Goal: Use online tool/utility: Utilize a website feature to perform a specific function

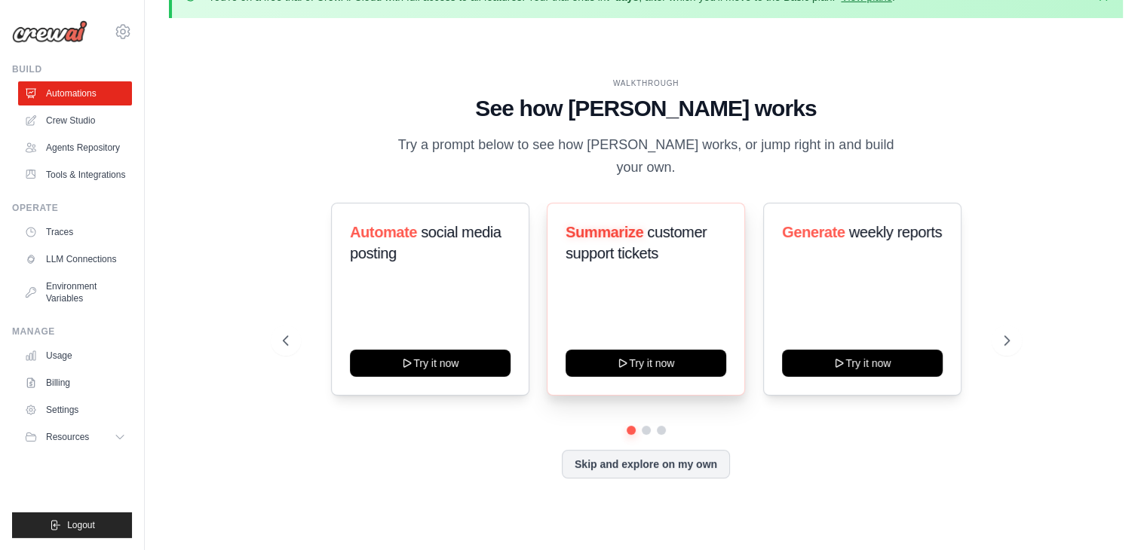
scroll to position [52, 0]
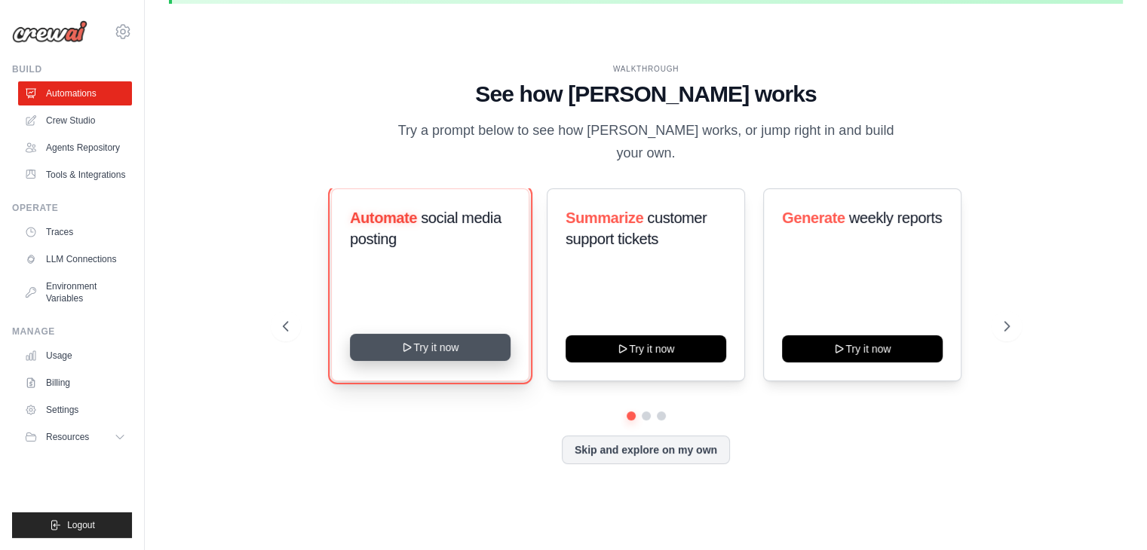
click at [424, 342] on button "Try it now" at bounding box center [430, 347] width 161 height 27
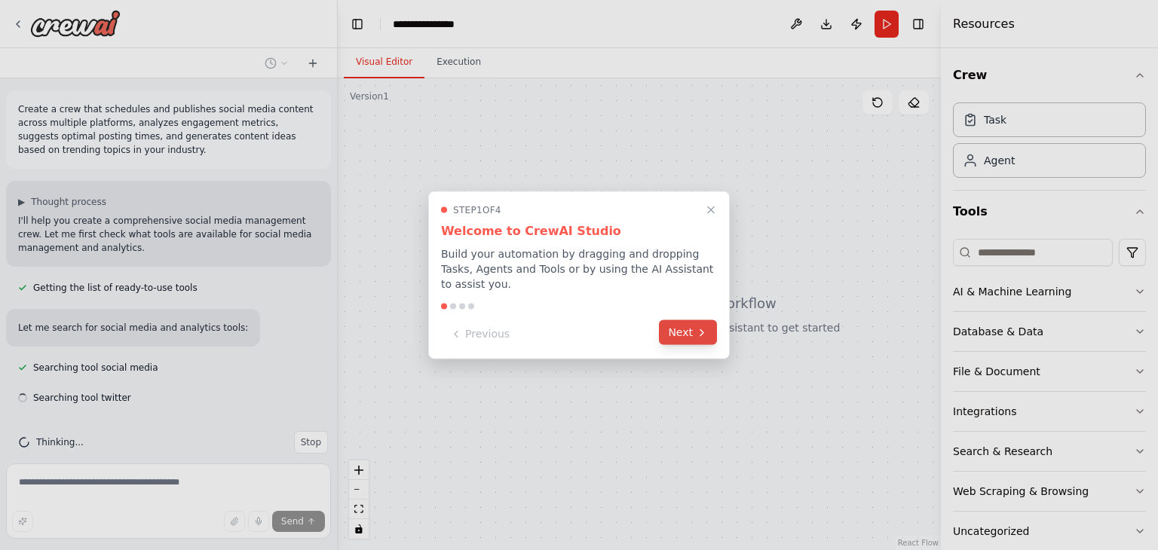
scroll to position [19, 0]
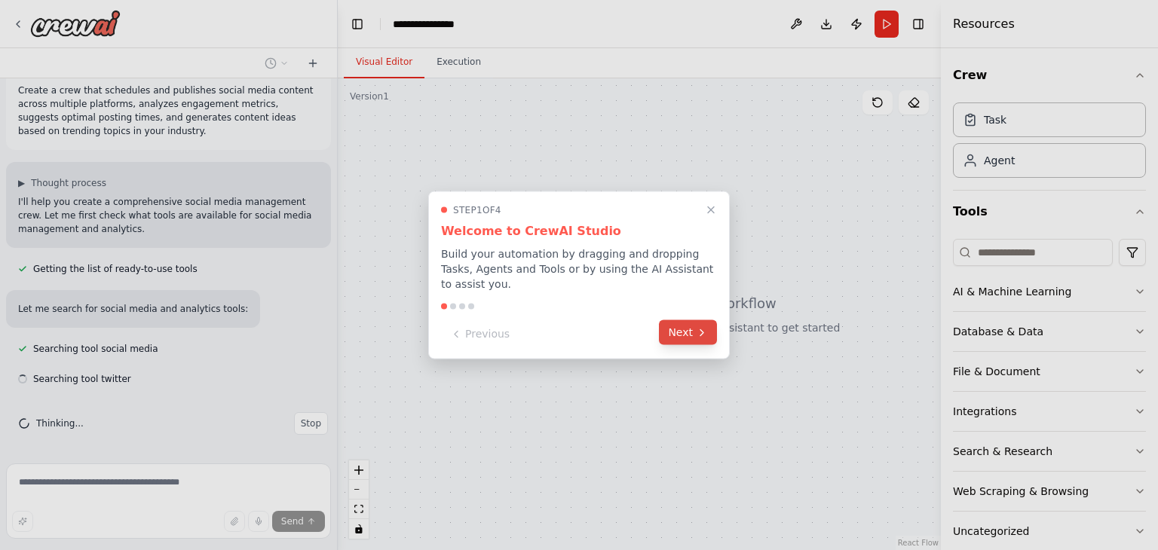
click at [695, 326] on button "Next" at bounding box center [688, 332] width 58 height 25
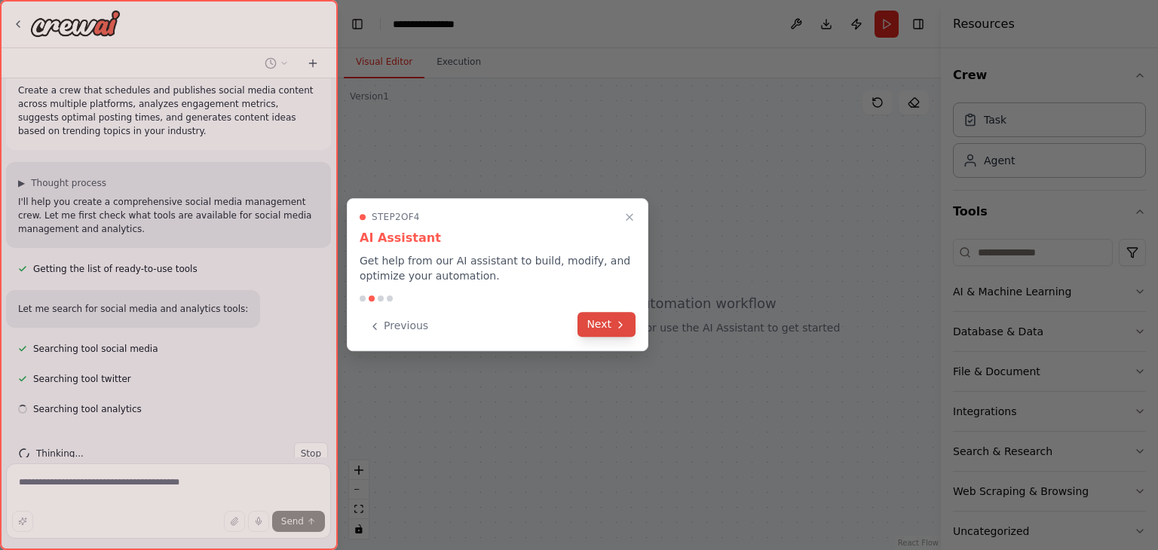
scroll to position [49, 0]
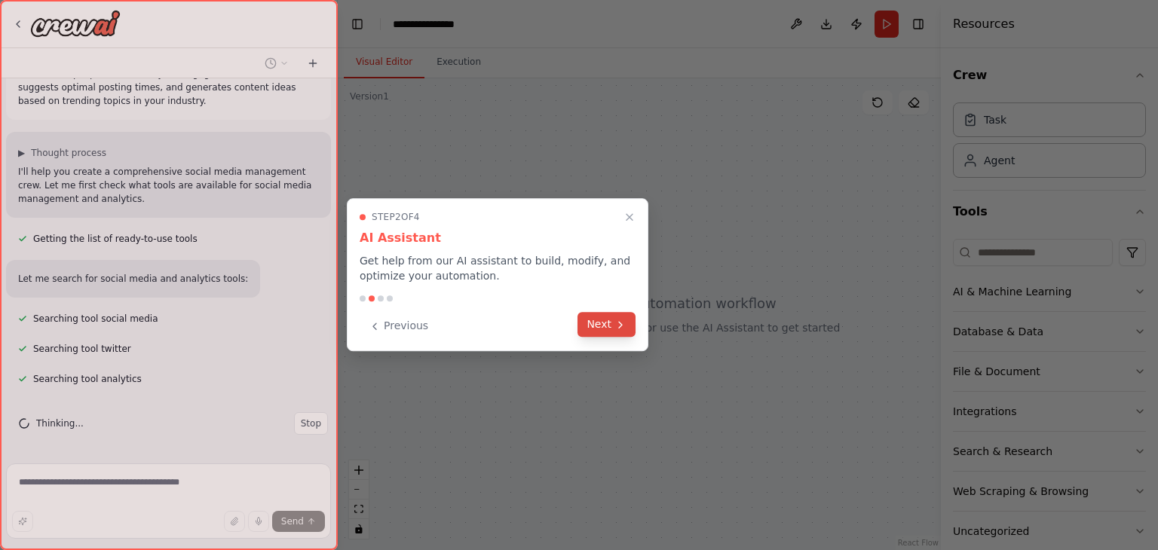
click at [615, 326] on icon at bounding box center [620, 325] width 12 height 12
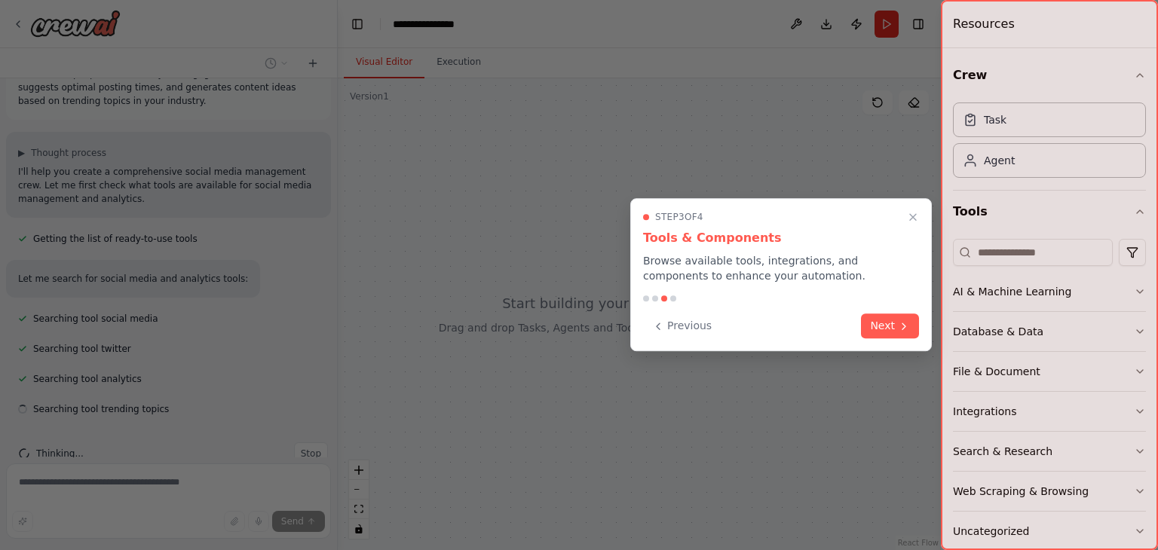
scroll to position [79, 0]
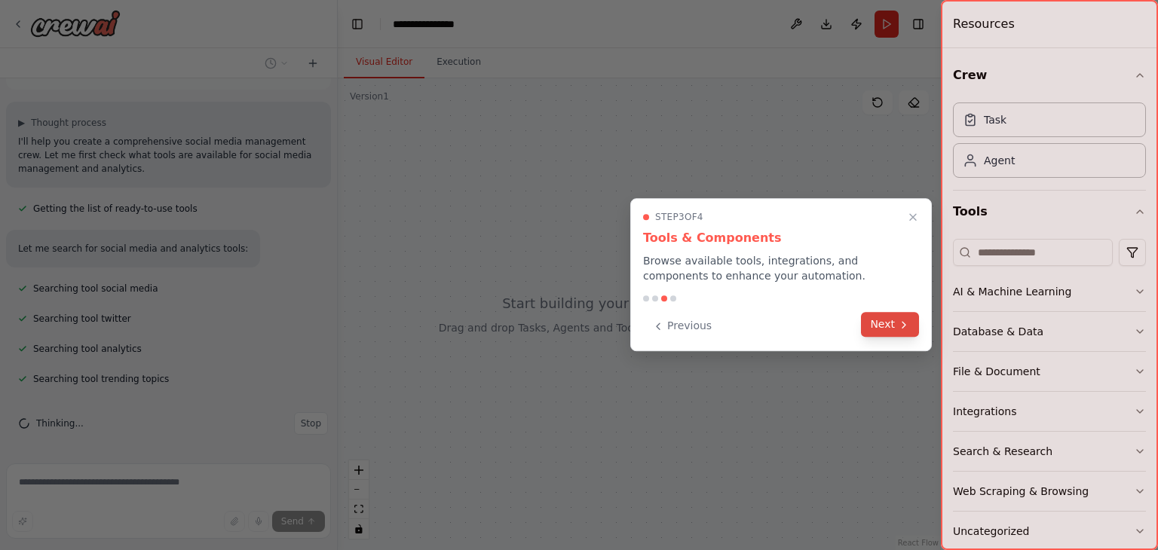
click at [890, 325] on button "Next" at bounding box center [890, 324] width 58 height 25
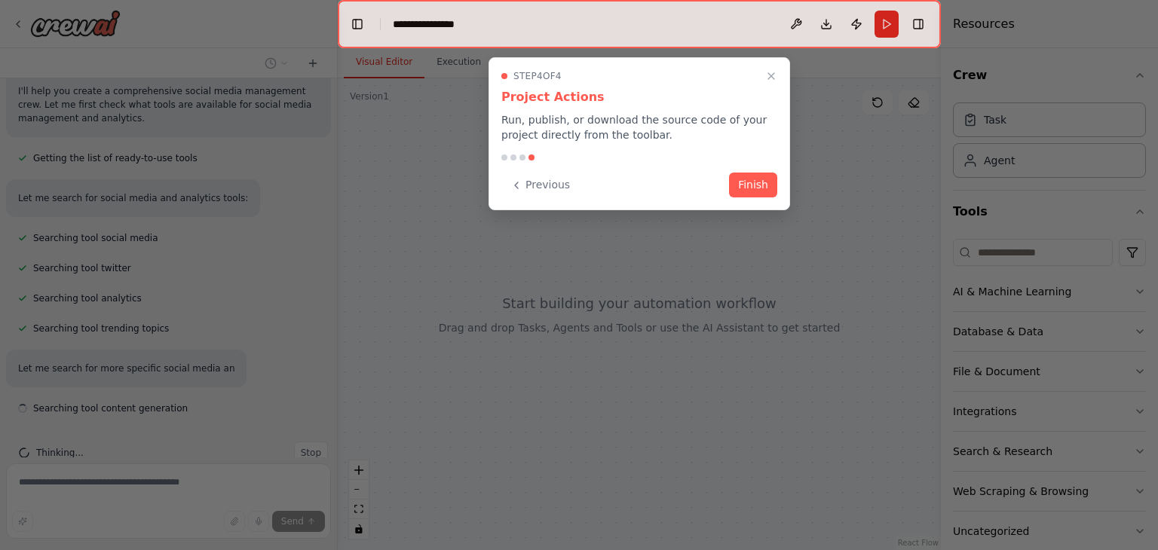
scroll to position [160, 0]
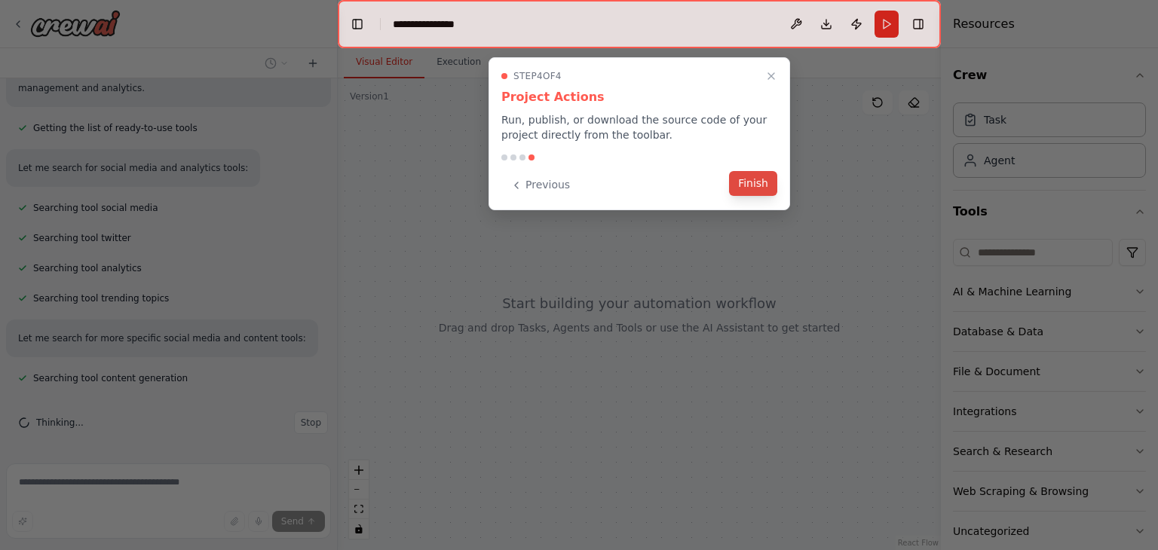
click at [753, 191] on button "Finish" at bounding box center [753, 183] width 48 height 25
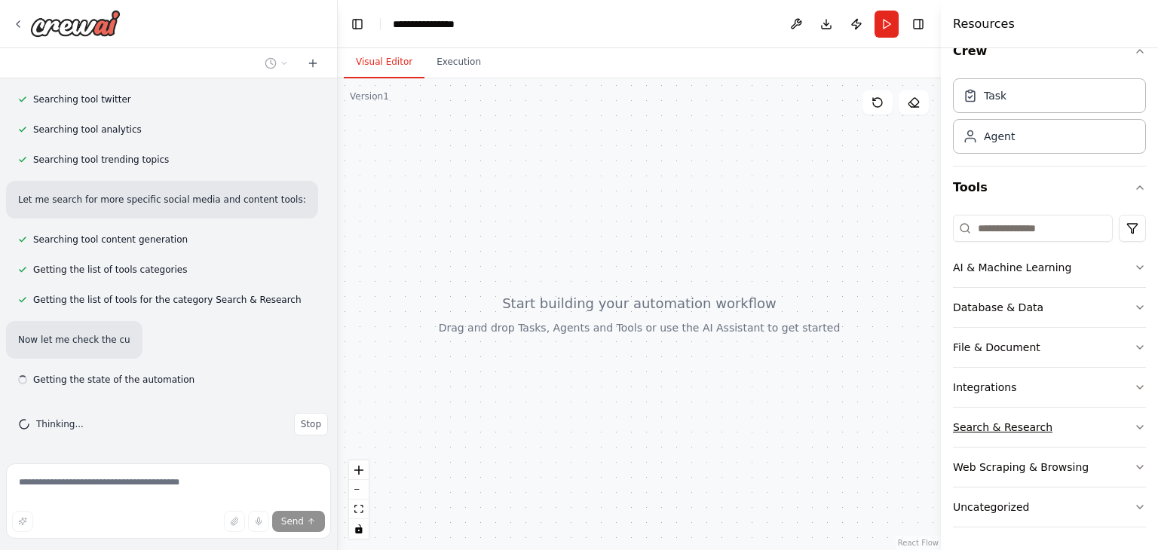
scroll to position [299, 0]
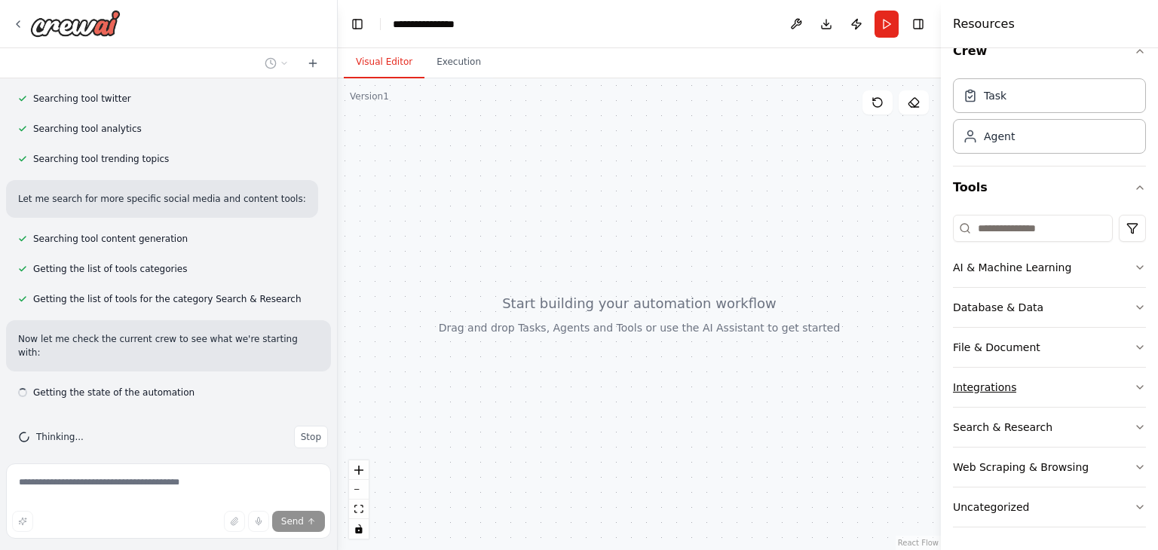
click at [1042, 390] on button "Integrations" at bounding box center [1049, 387] width 193 height 39
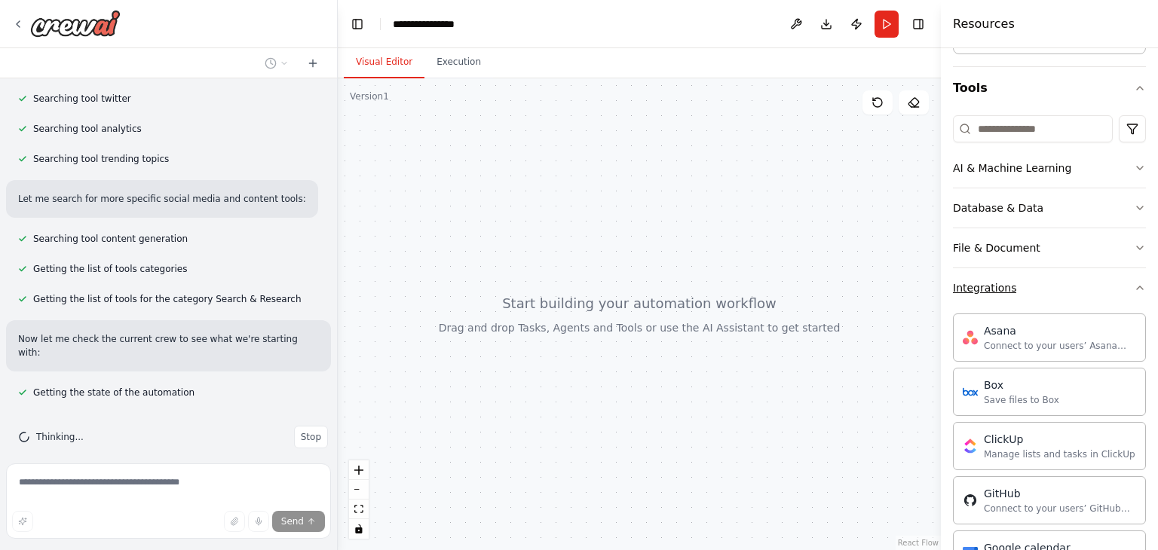
click at [1040, 303] on button "Integrations" at bounding box center [1049, 287] width 193 height 39
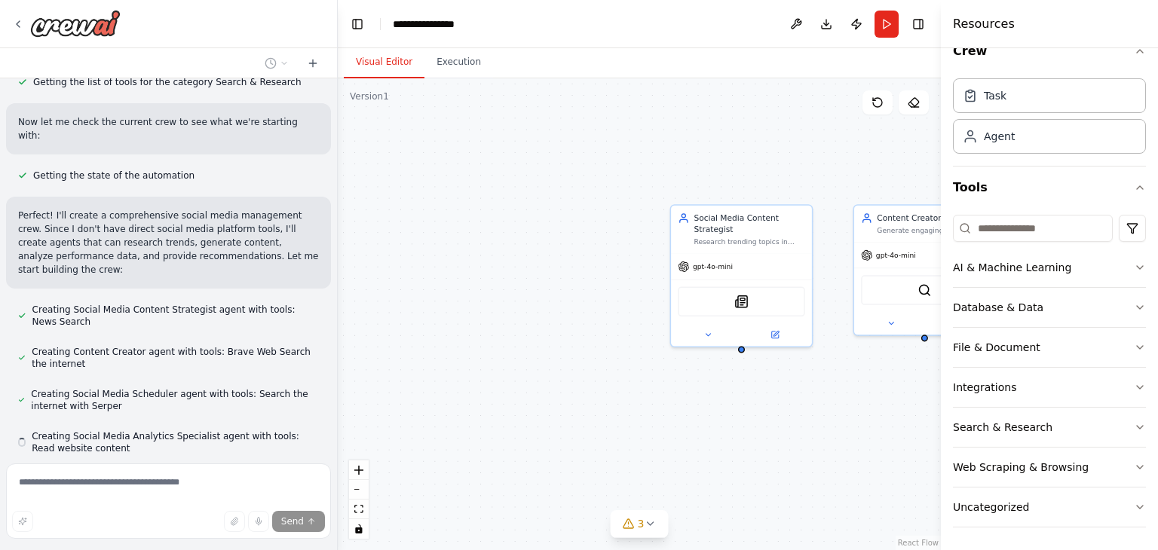
scroll to position [559, 0]
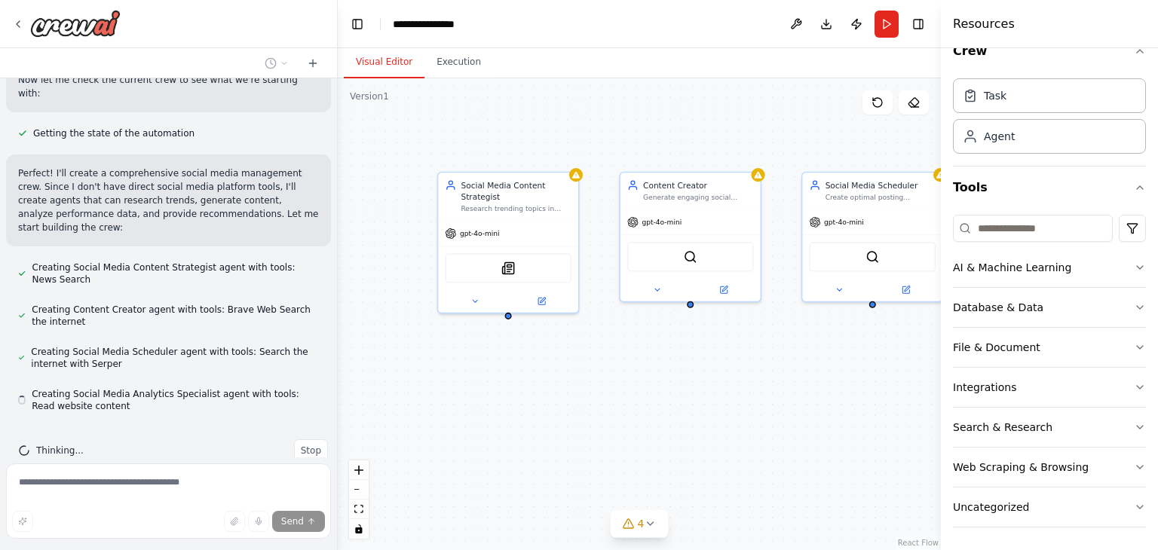
drag, startPoint x: 706, startPoint y: 378, endPoint x: 596, endPoint y: 368, distance: 110.6
click at [596, 368] on div "Social Media Content Strategist Research trending topics in {industry}, identif…" at bounding box center [639, 314] width 603 height 472
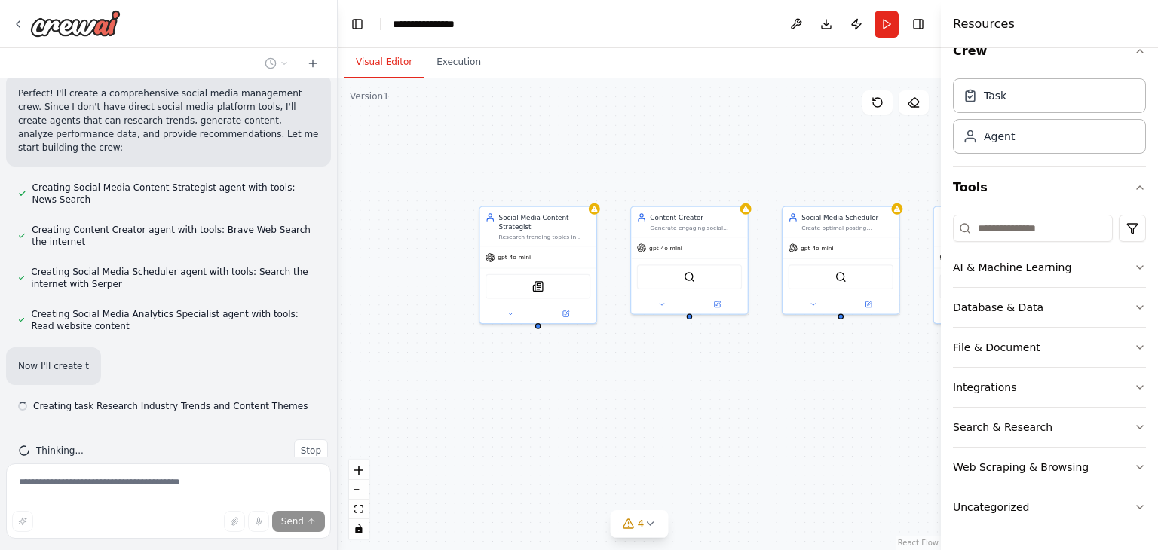
scroll to position [639, 0]
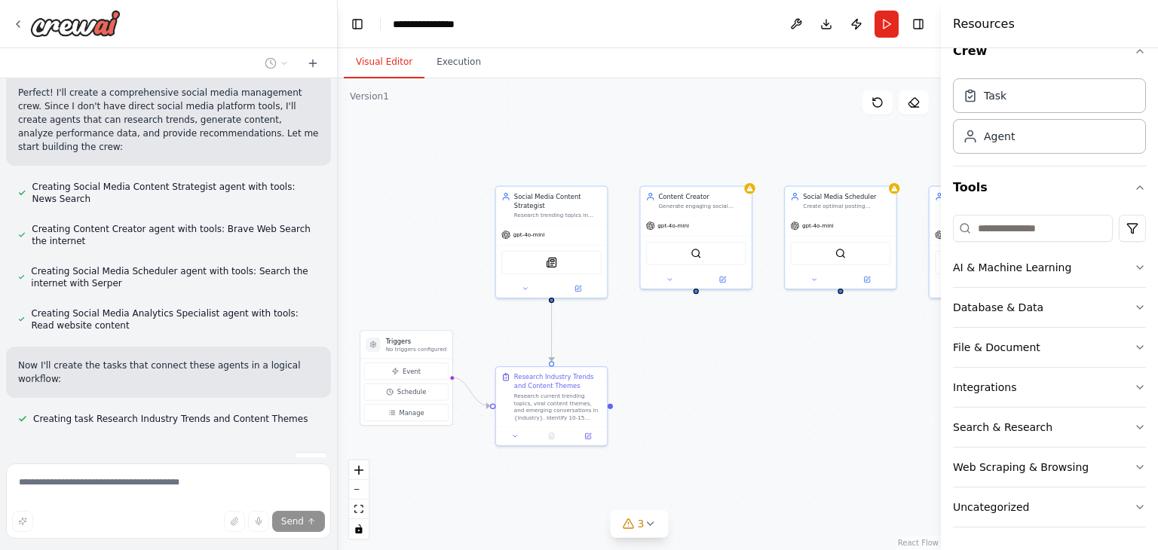
drag, startPoint x: 730, startPoint y: 390, endPoint x: 733, endPoint y: 363, distance: 26.5
click at [733, 363] on div ".deletable-edge-delete-btn { width: 20px; height: 20px; border: 0px solid #ffff…" at bounding box center [639, 314] width 603 height 472
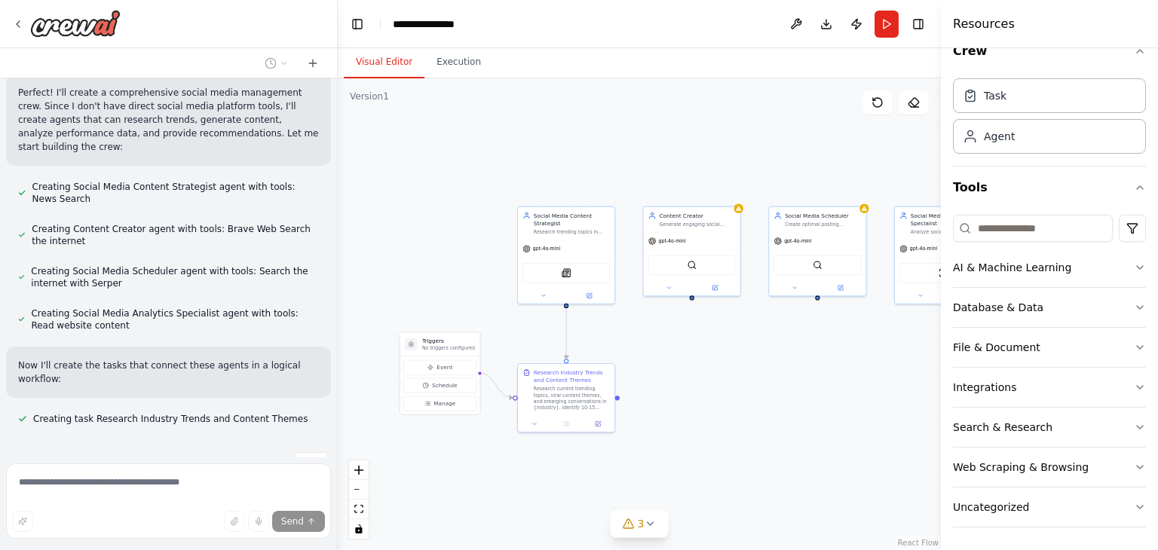
scroll to position [669, 0]
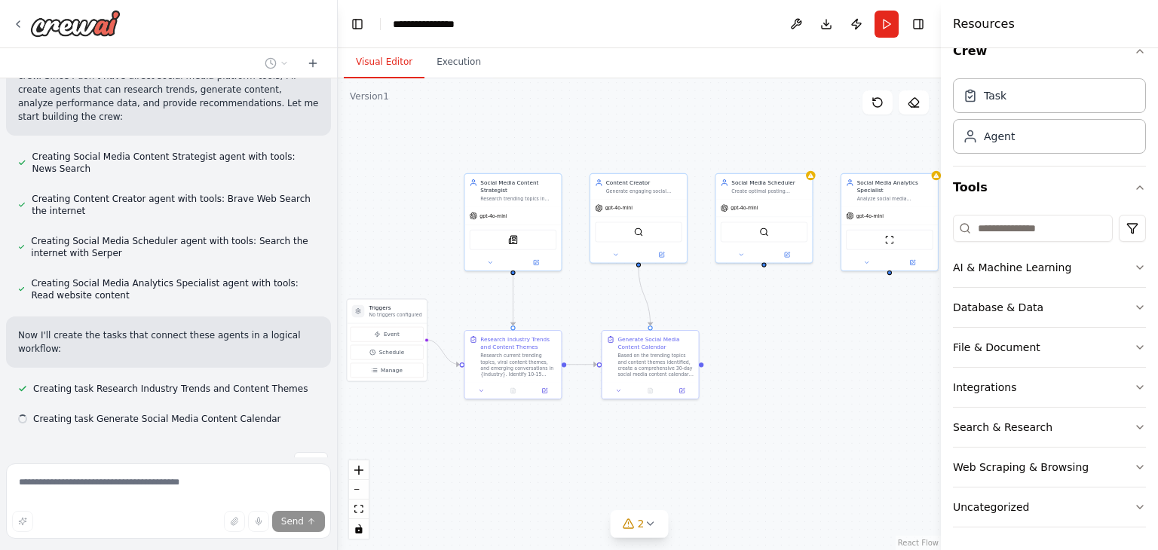
drag, startPoint x: 837, startPoint y: 375, endPoint x: 793, endPoint y: 338, distance: 57.3
click at [785, 341] on div ".deletable-edge-delete-btn { width: 20px; height: 20px; border: 0px solid #ffff…" at bounding box center [639, 314] width 603 height 472
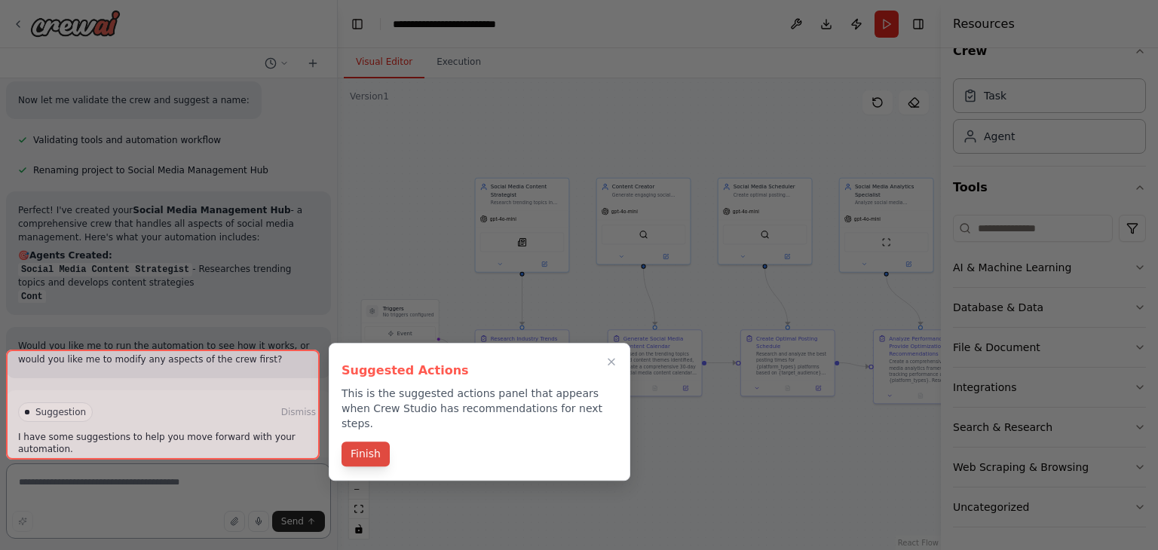
scroll to position [1113, 0]
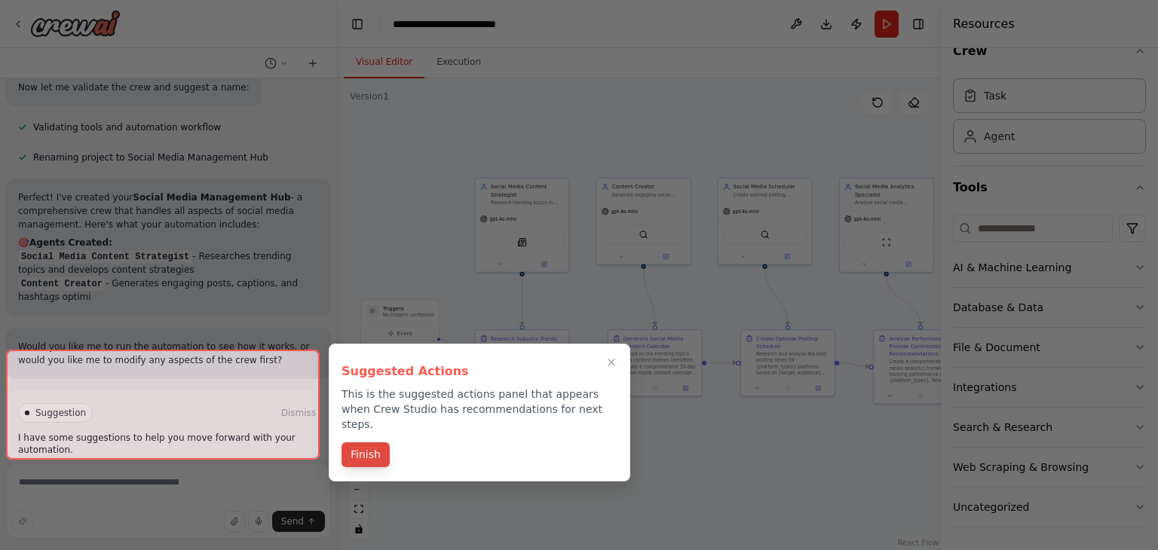
click at [366, 442] on button "Finish" at bounding box center [365, 454] width 48 height 25
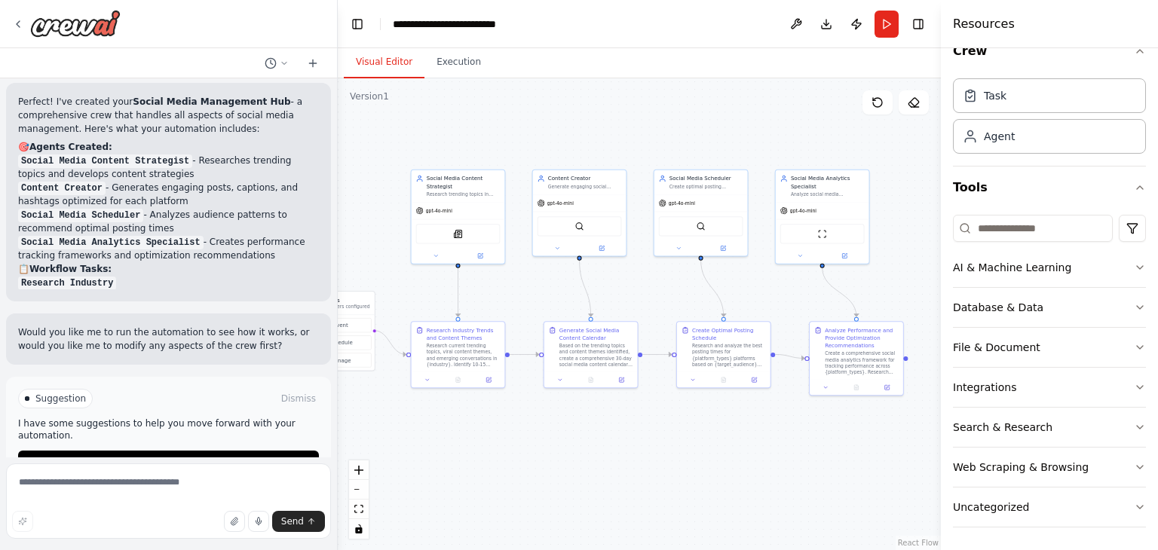
drag, startPoint x: 676, startPoint y: 437, endPoint x: 612, endPoint y: 429, distance: 64.6
click at [612, 429] on div ".deletable-edge-delete-btn { width: 20px; height: 20px; border: 0px solid #ffff…" at bounding box center [639, 314] width 603 height 472
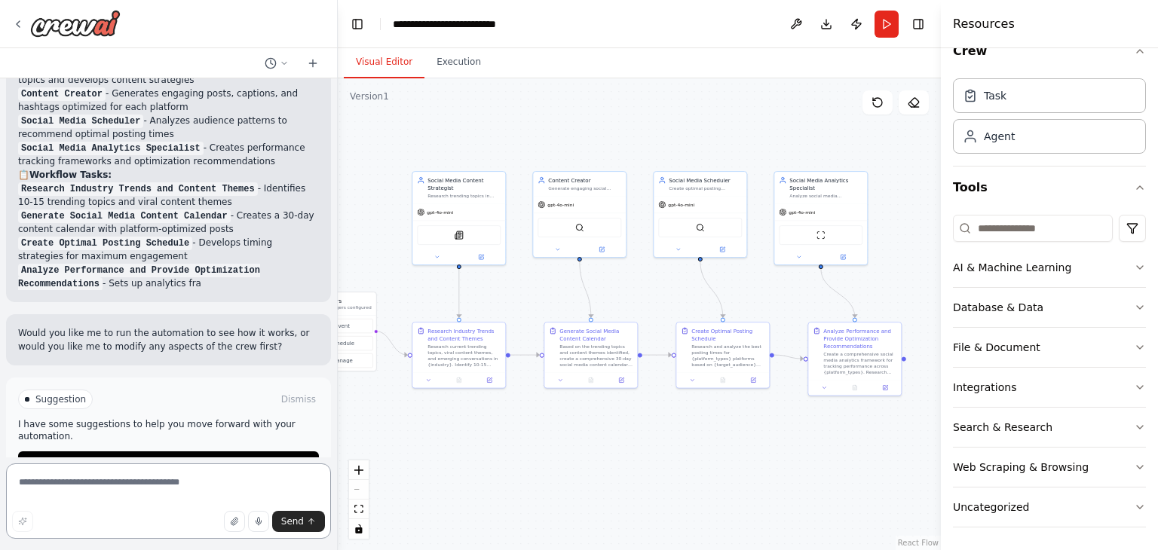
click at [200, 489] on textarea at bounding box center [168, 501] width 325 height 75
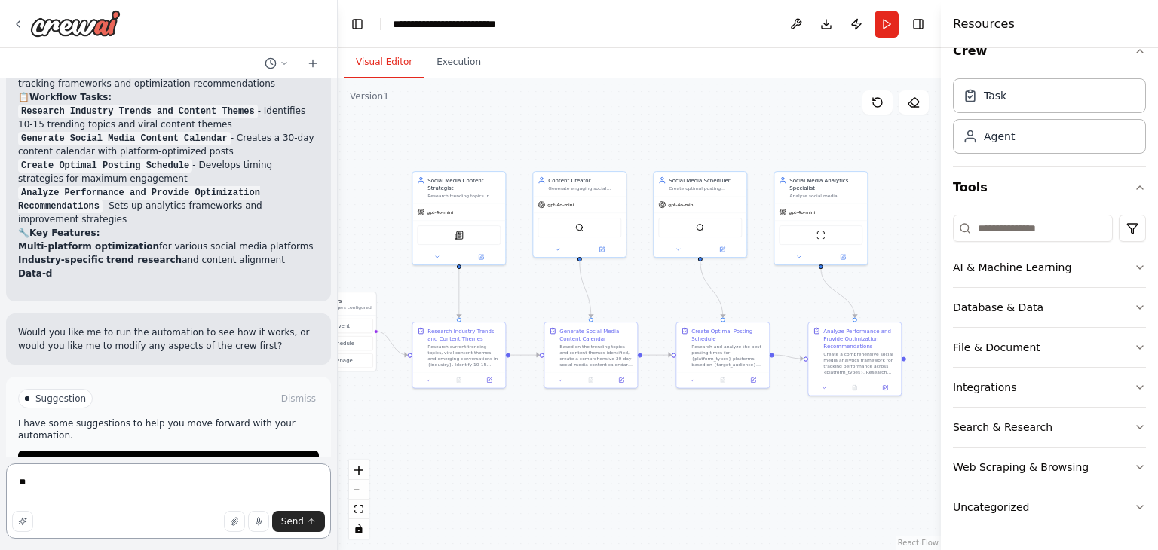
type textarea "*"
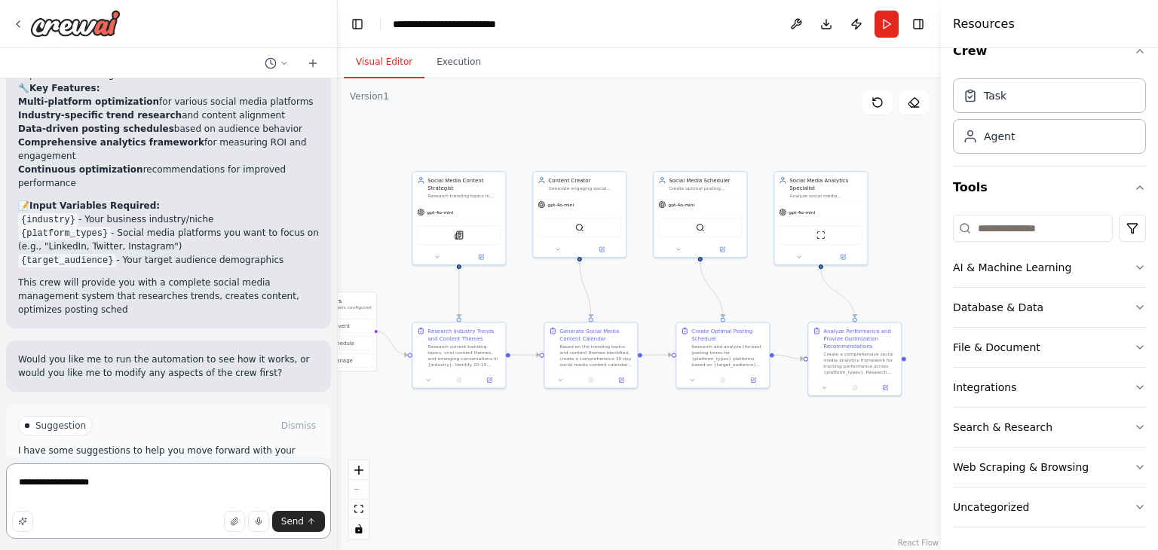
scroll to position [1539, 0]
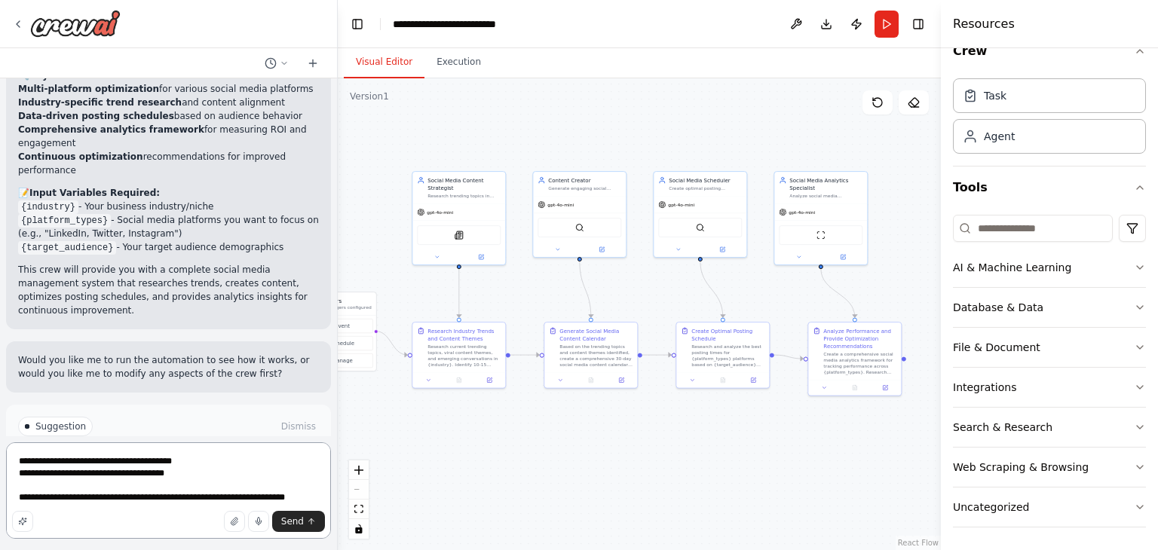
click at [314, 485] on textarea "**********" at bounding box center [168, 490] width 325 height 96
click at [317, 493] on textarea "**********" at bounding box center [168, 490] width 325 height 96
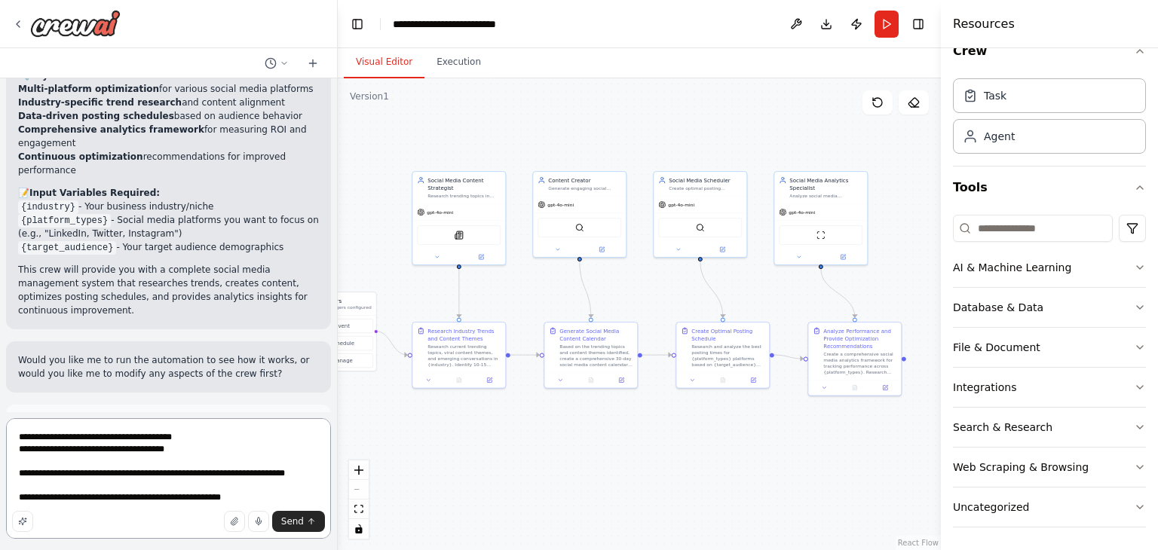
type textarea "**********"
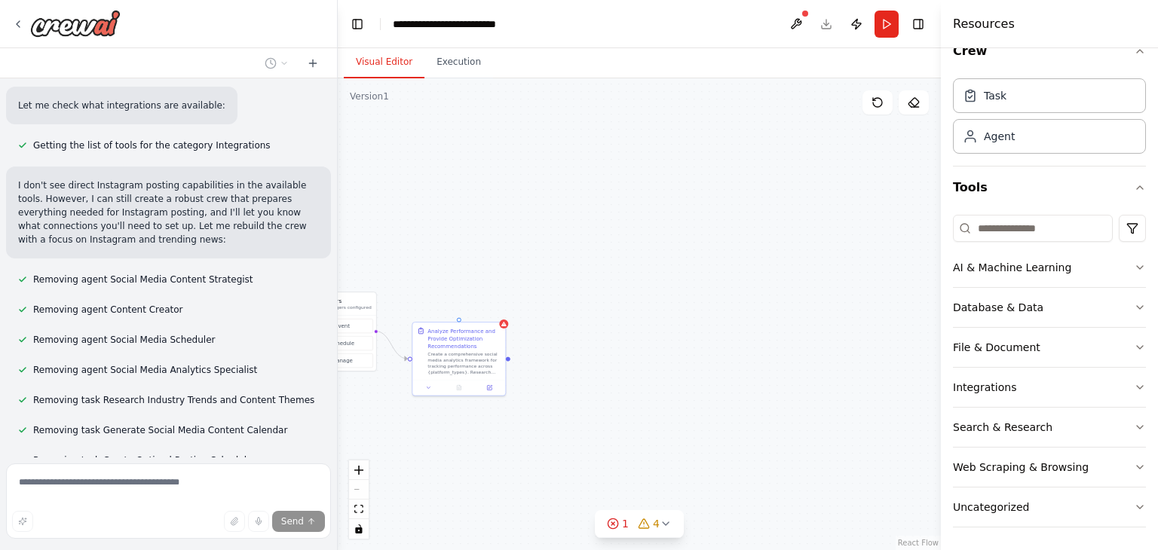
scroll to position [2335, 0]
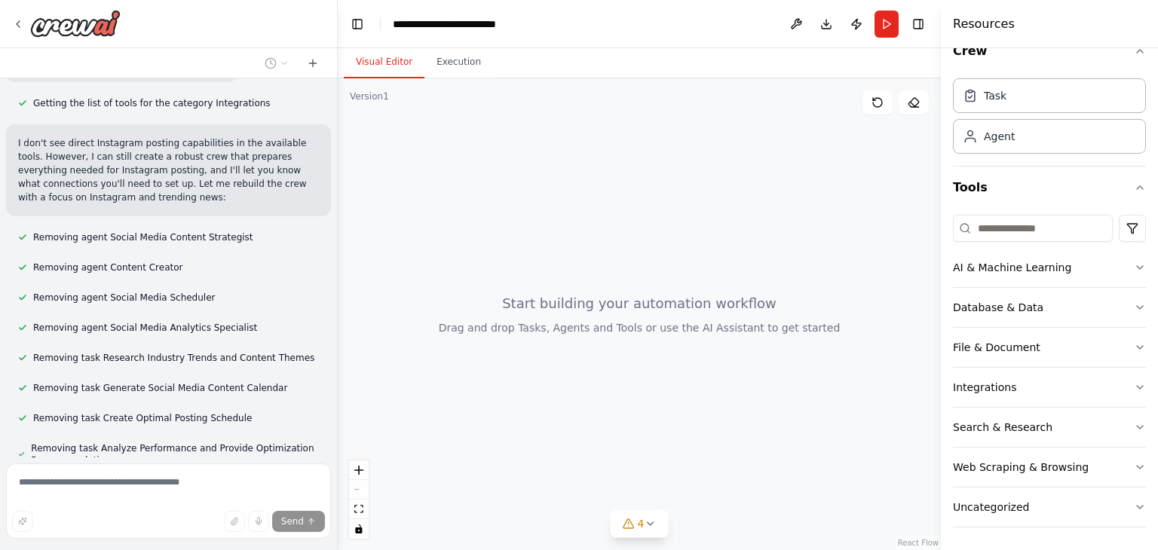
click at [306, 499] on span "Stop" at bounding box center [311, 505] width 20 height 12
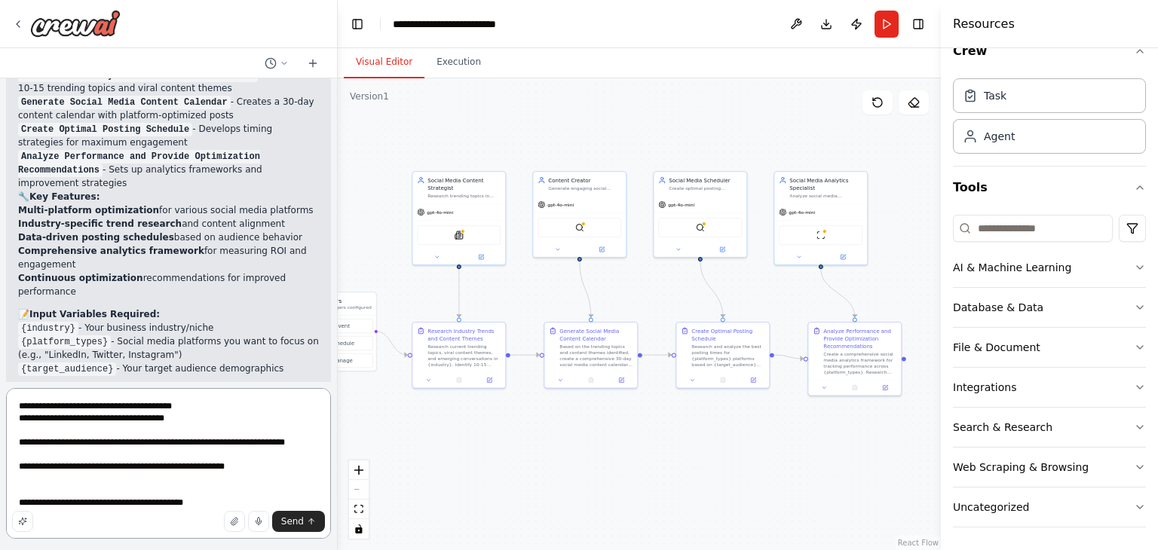
type textarea "**********"
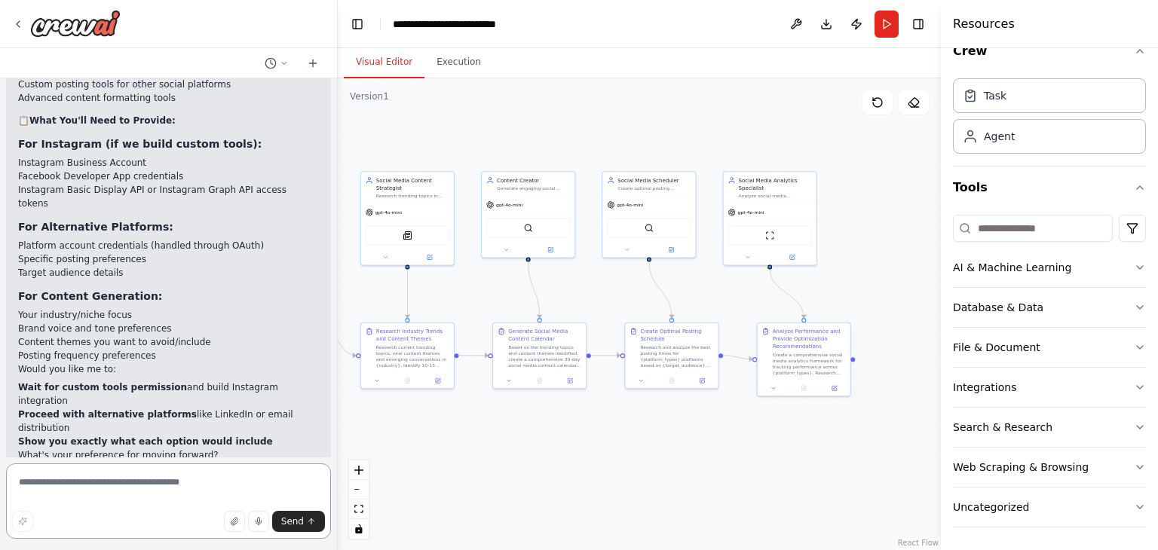
scroll to position [2653, 0]
click at [106, 476] on textarea at bounding box center [168, 501] width 325 height 75
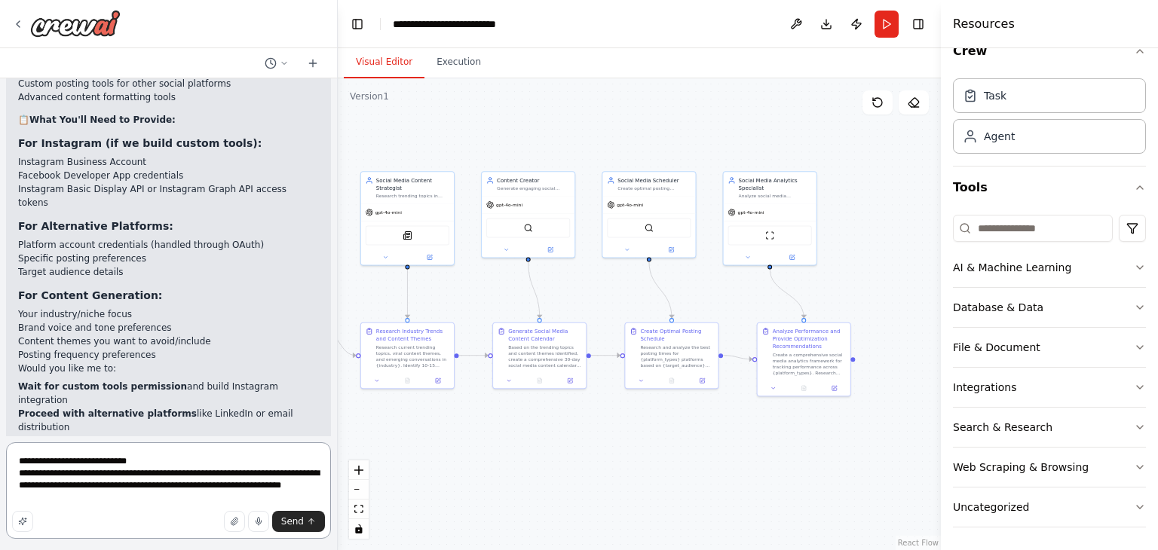
type textarea "**********"
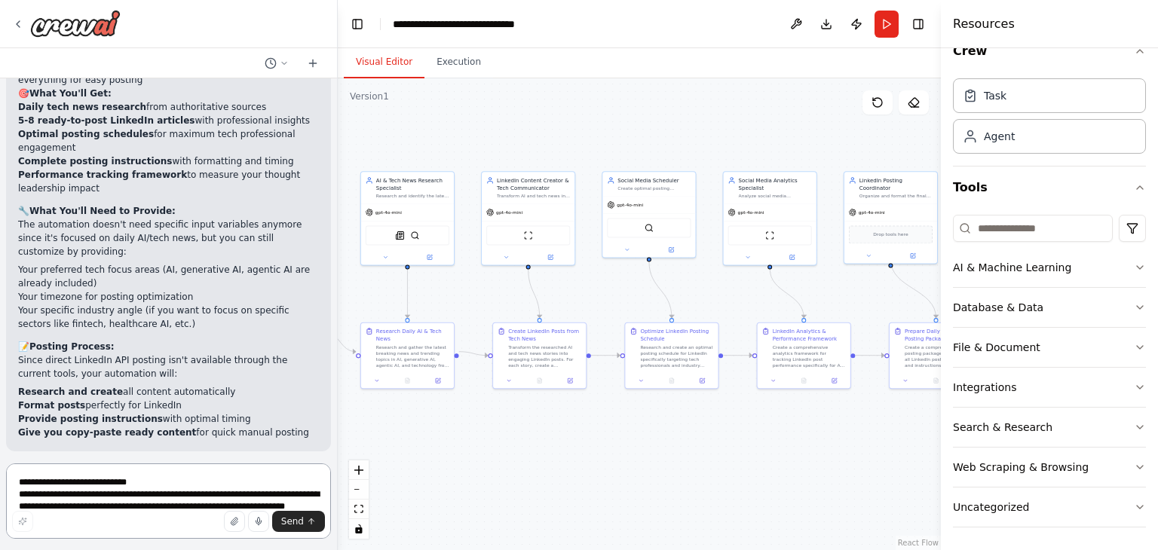
scroll to position [4737, 0]
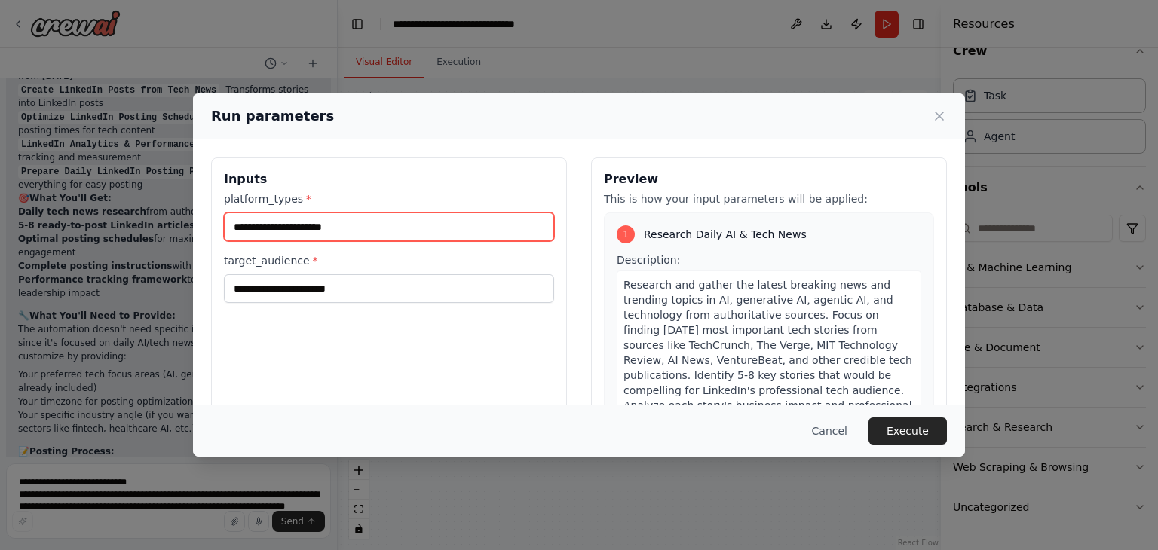
click at [363, 225] on input "platform_types *" at bounding box center [389, 227] width 330 height 29
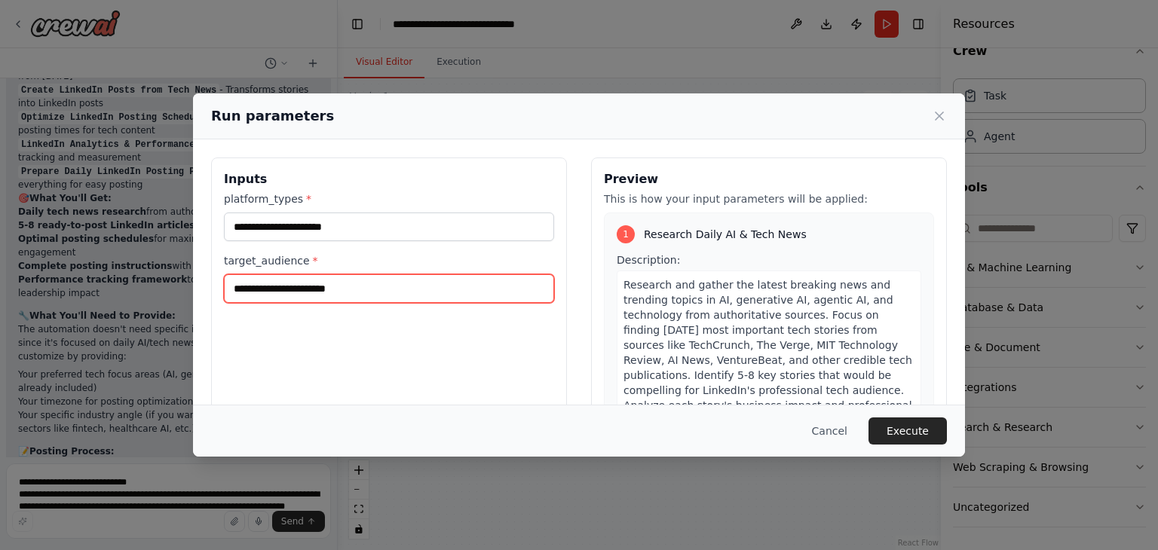
click at [345, 289] on input "target_audience *" at bounding box center [389, 288] width 330 height 29
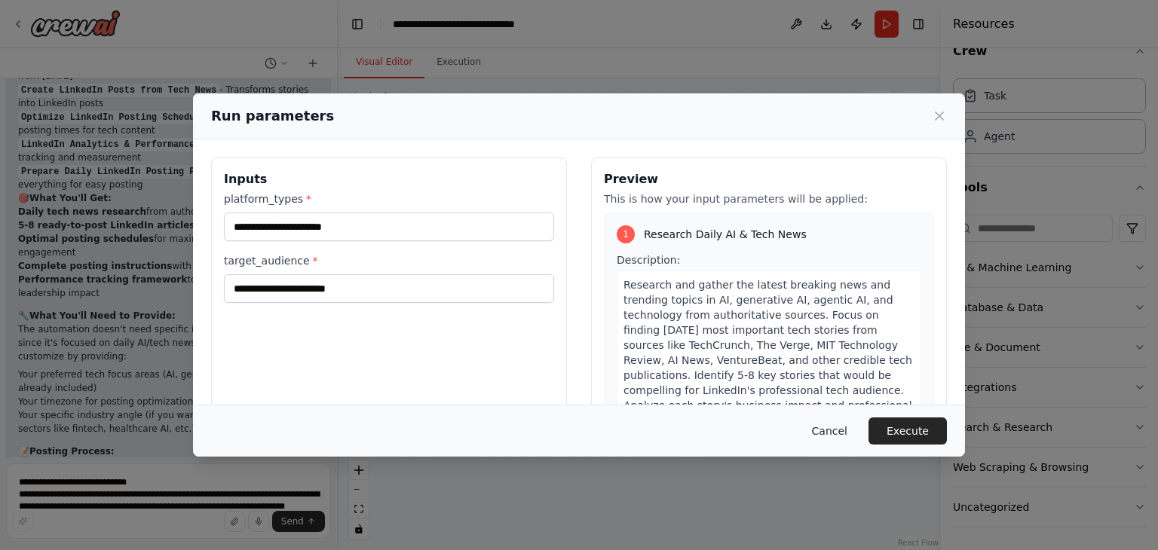
click at [839, 430] on button "Cancel" at bounding box center [830, 431] width 60 height 27
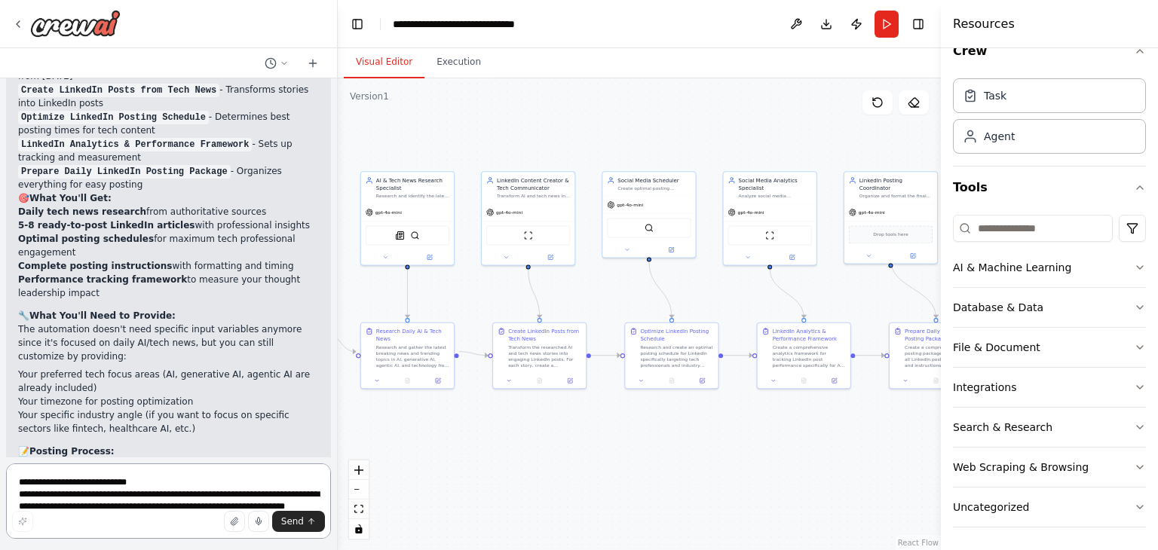
click at [121, 485] on textarea "**********" at bounding box center [168, 501] width 325 height 75
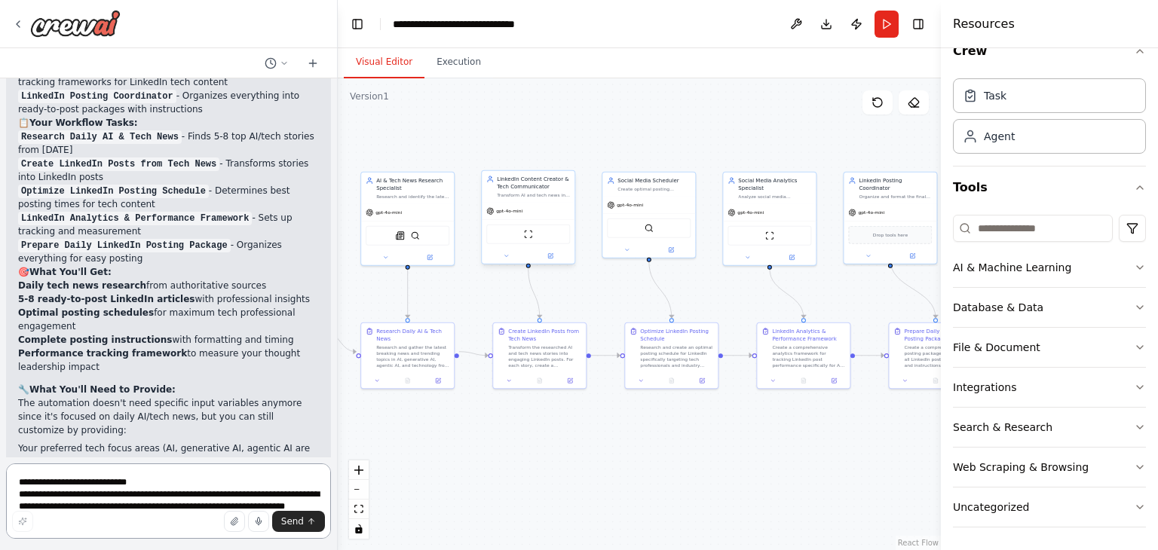
scroll to position [4540, 0]
